Goal: Use online tool/utility: Use online tool/utility

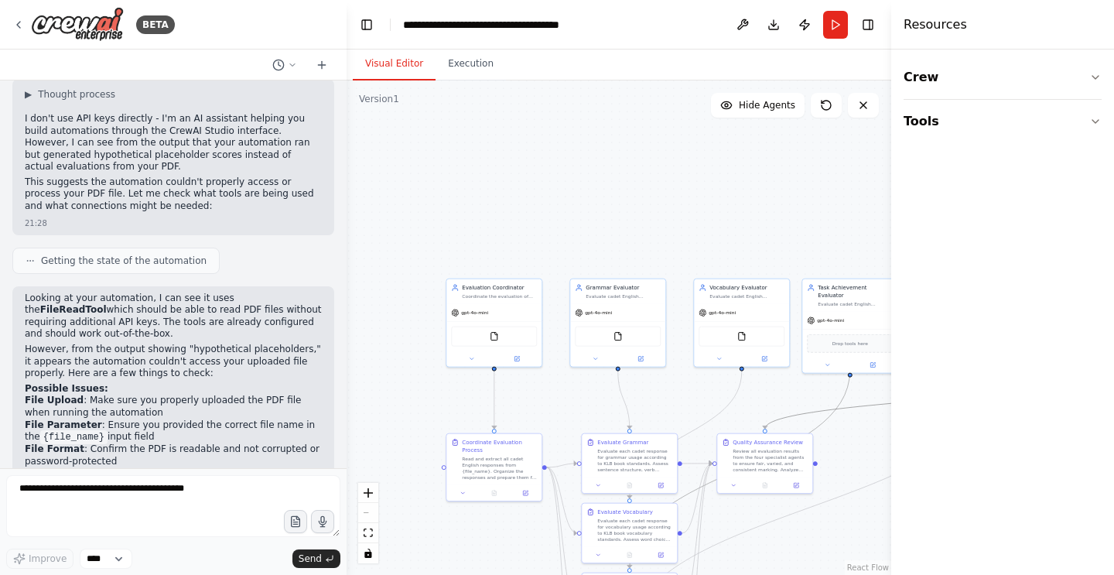
drag, startPoint x: 877, startPoint y: 404, endPoint x: 848, endPoint y: 373, distance: 42.1
click at [407, 240] on div ".deletable-edge-delete-btn { width: 20px; height: 20px; border: 0px solid #ffff…" at bounding box center [407, 240] width 0 height 0
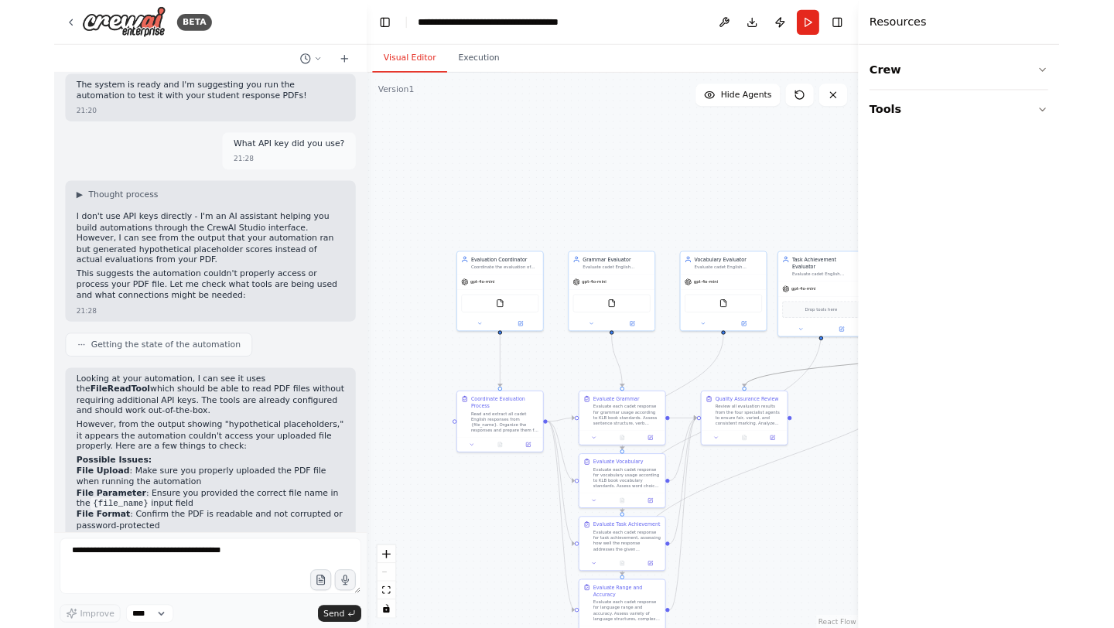
scroll to position [6429, 0]
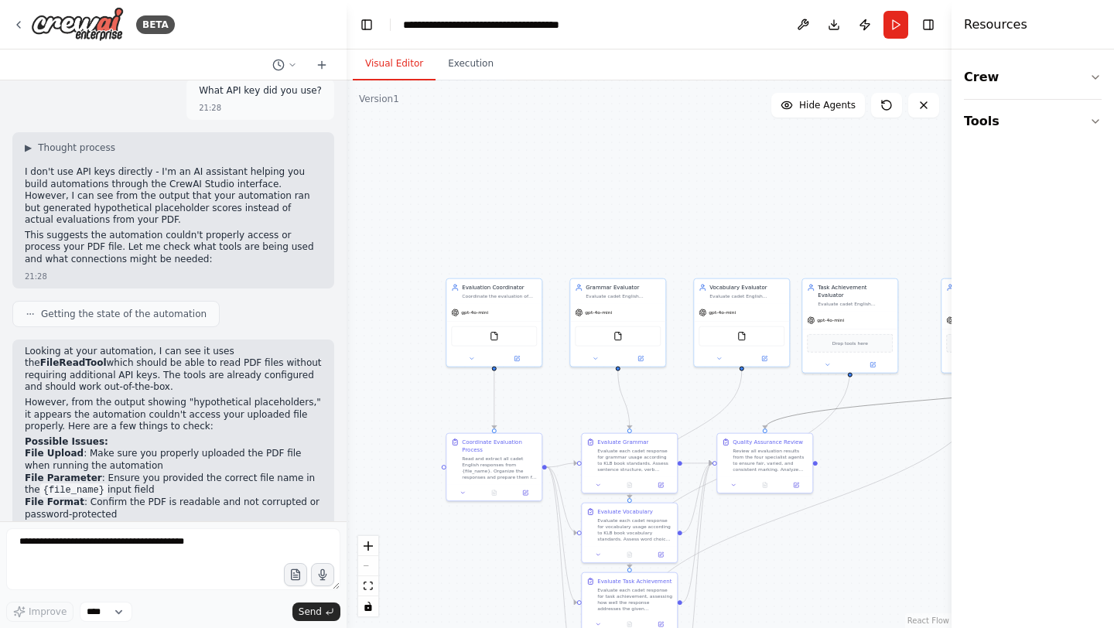
drag, startPoint x: 892, startPoint y: 36, endPoint x: 1057, endPoint y: 53, distance: 165.5
click at [1057, 53] on div "Resources Crew Tools" at bounding box center [1032, 314] width 162 height 628
drag, startPoint x: 948, startPoint y: 305, endPoint x: 903, endPoint y: 230, distance: 86.7
click at [903, 230] on div "BETA Create a crew that schedules and publishes social media content across mul…" at bounding box center [557, 314] width 1114 height 628
drag, startPoint x: 947, startPoint y: 294, endPoint x: 910, endPoint y: 255, distance: 53.6
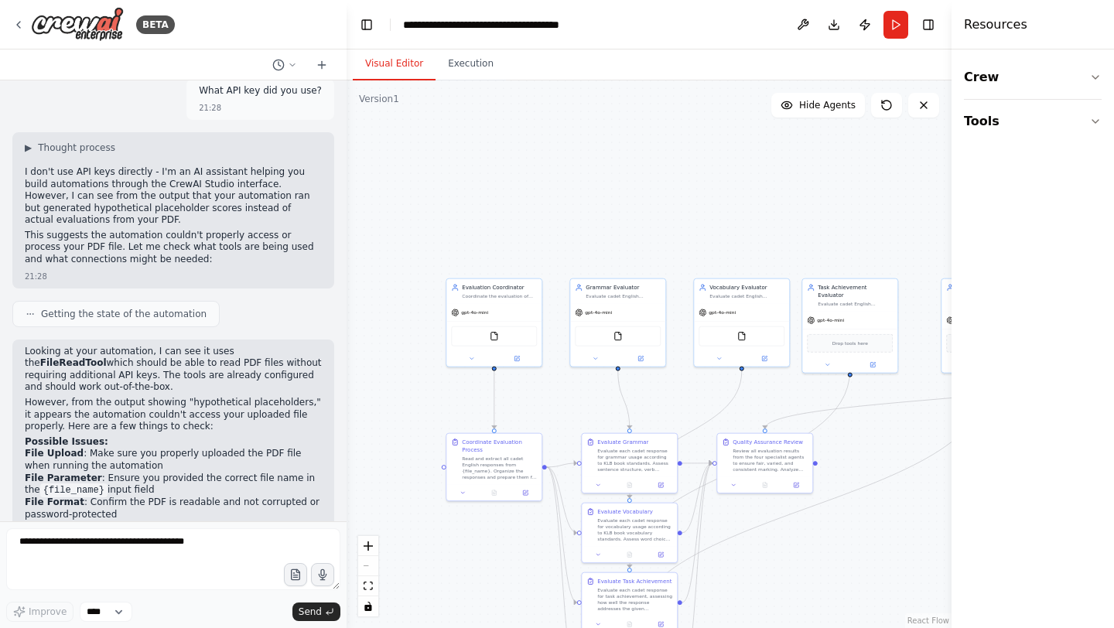
click at [910, 255] on div "BETA Create a crew that schedules and publishes social media content across mul…" at bounding box center [557, 314] width 1114 height 628
drag, startPoint x: 954, startPoint y: 295, endPoint x: 1029, endPoint y: 299, distance: 75.1
click at [1029, 299] on div "Resources Crew Tools" at bounding box center [1034, 314] width 160 height 628
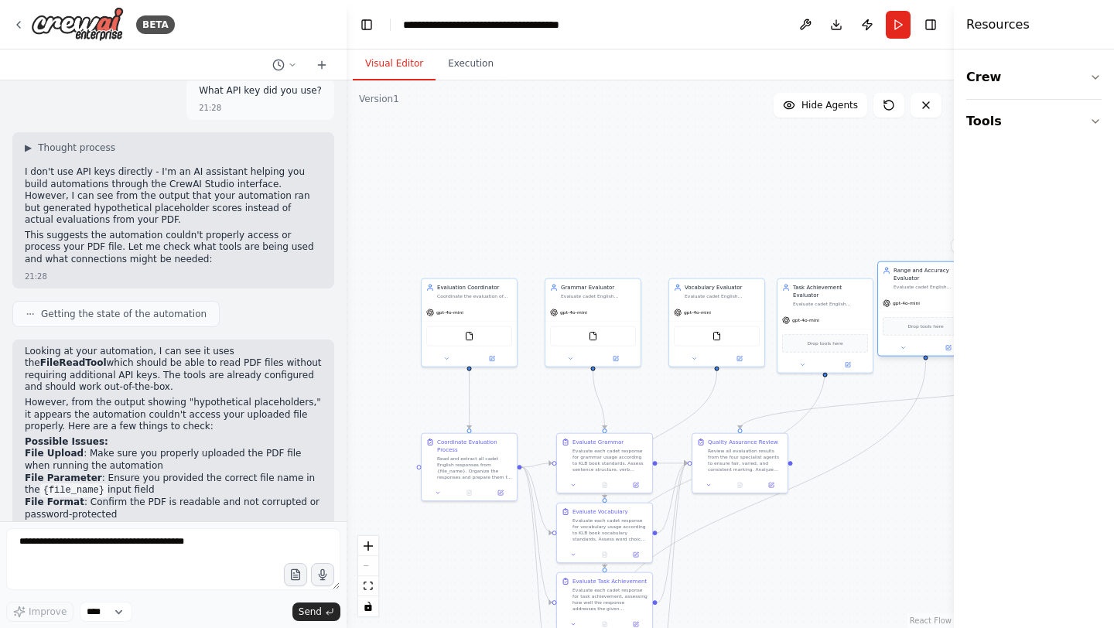
drag, startPoint x: 947, startPoint y: 329, endPoint x: 881, endPoint y: 312, distance: 68.1
click at [882, 312] on div "Drop tools here" at bounding box center [925, 326] width 95 height 29
drag, startPoint x: 827, startPoint y: 313, endPoint x: 821, endPoint y: 299, distance: 15.2
click at [821, 299] on div "gpt-4o-mini" at bounding box center [824, 303] width 95 height 17
